Goal: Check status: Check status

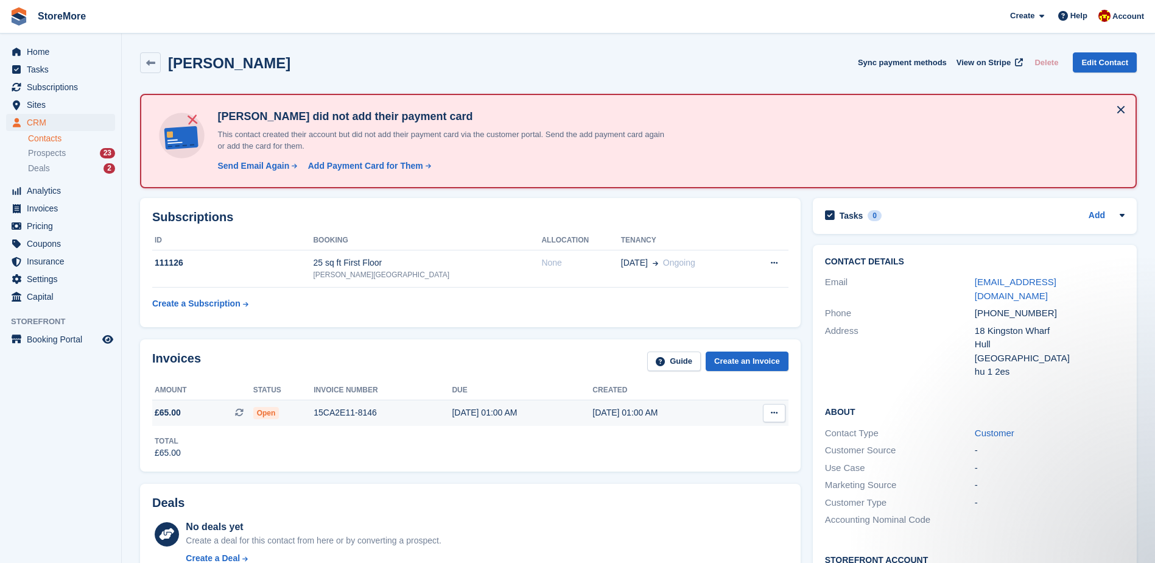
click at [372, 415] on div "15CA2E11-8146" at bounding box center [383, 412] width 138 height 13
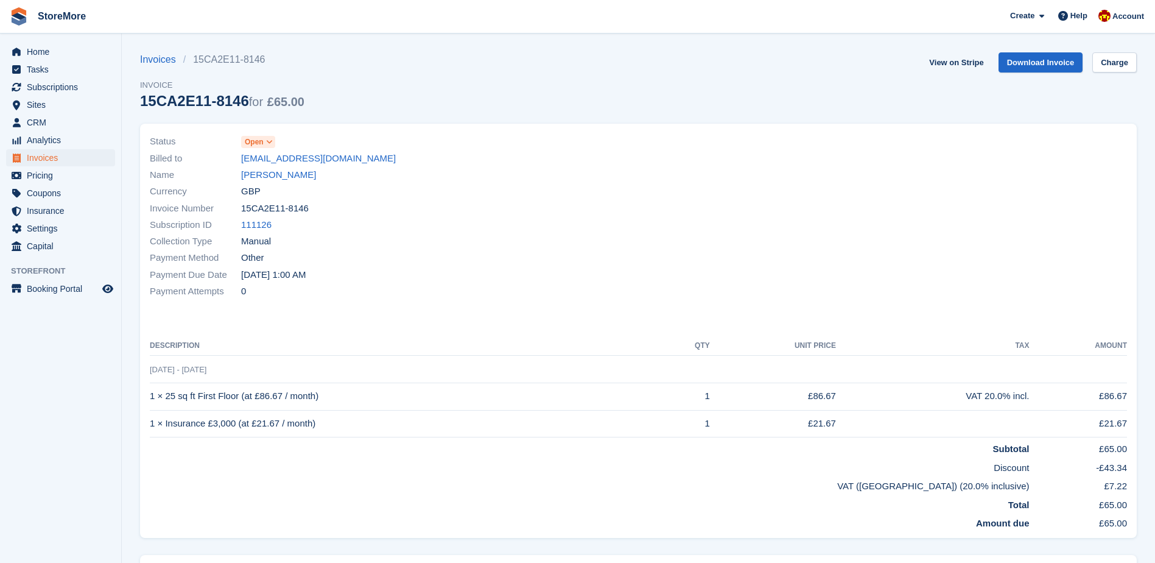
click at [944, 79] on div "Invoices 15CA2E11-8146 Invoice 15CA2E11-8146 for £65.00 View on Stripe Download…" at bounding box center [638, 87] width 997 height 71
click at [954, 68] on link "View on Stripe" at bounding box center [956, 62] width 64 height 20
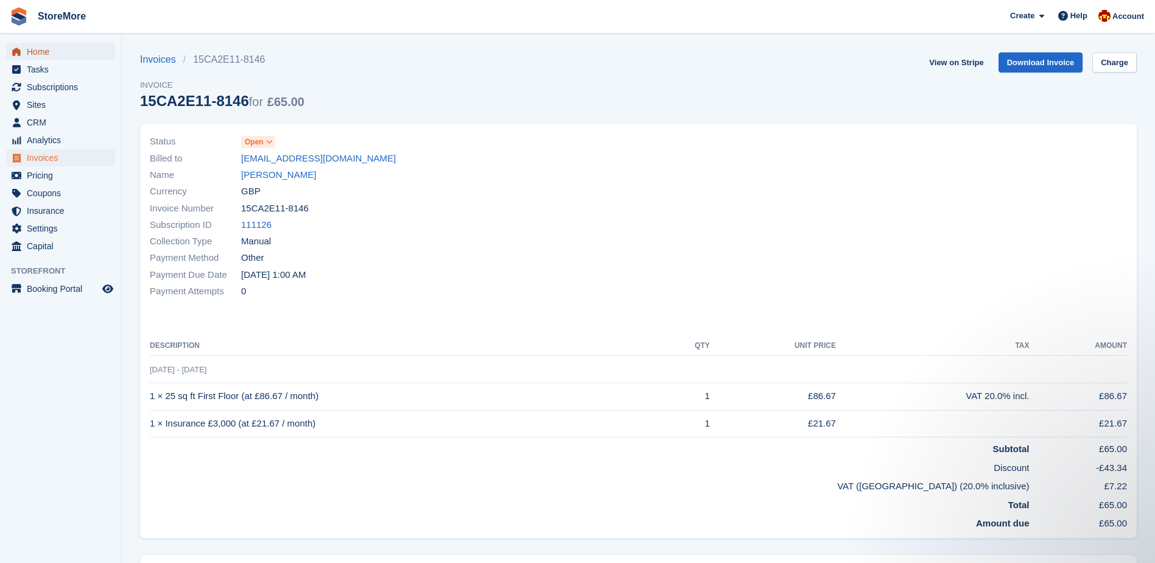
click at [89, 60] on span "Home" at bounding box center [63, 51] width 73 height 17
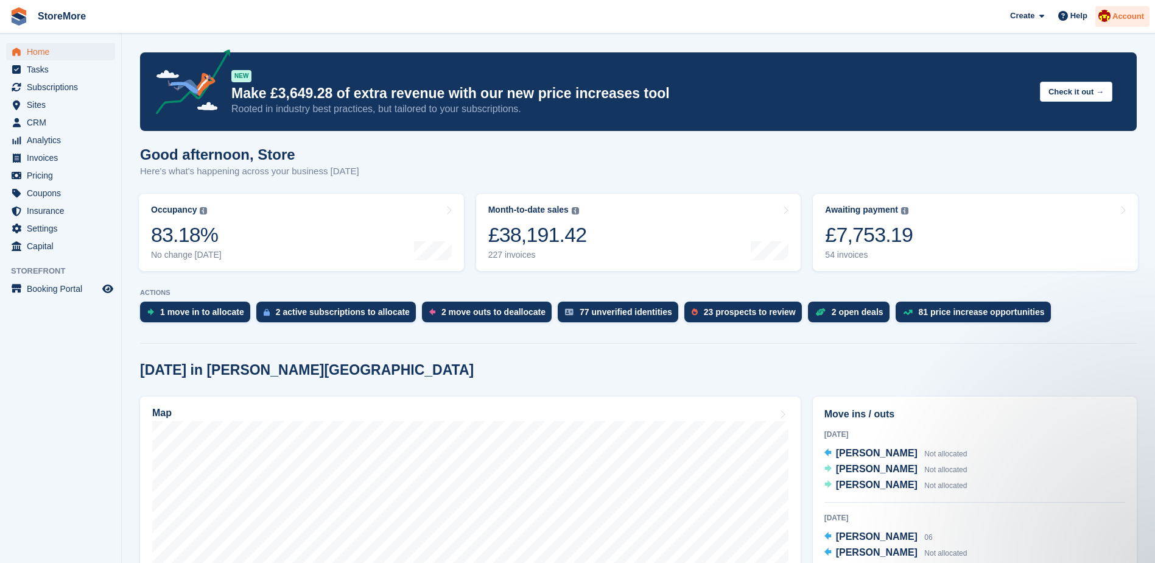
click at [1123, 22] on span "Account" at bounding box center [1128, 16] width 32 height 12
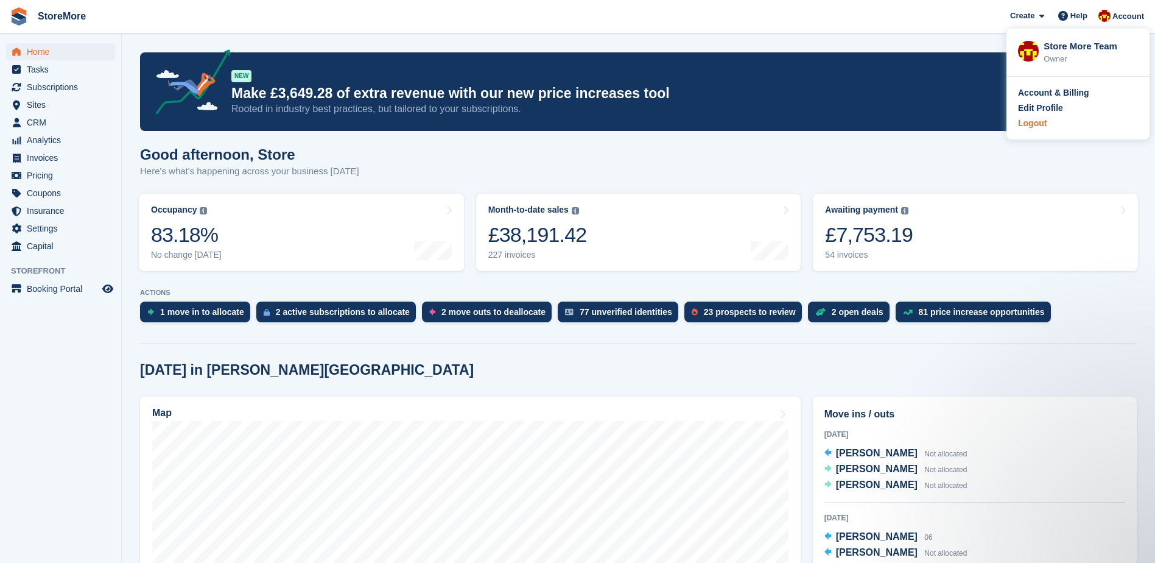
click at [1044, 121] on div "Logout" at bounding box center [1032, 123] width 29 height 13
